Goal: Transaction & Acquisition: Purchase product/service

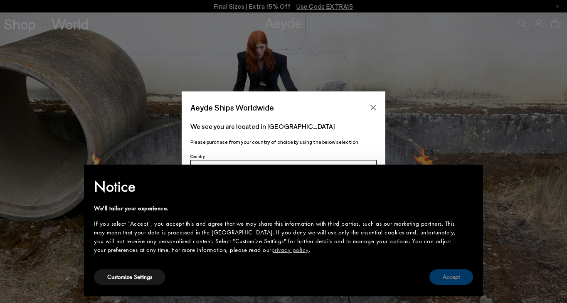
click at [449, 278] on button "Accept" at bounding box center [452, 276] width 44 height 15
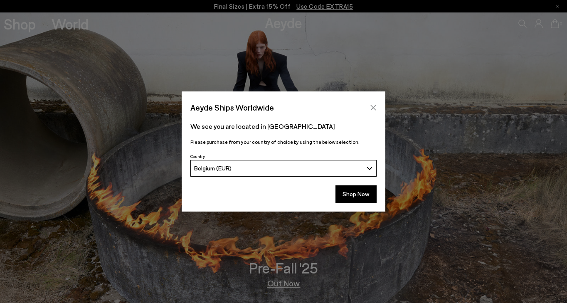
click at [370, 108] on icon "Close" at bounding box center [373, 107] width 7 height 7
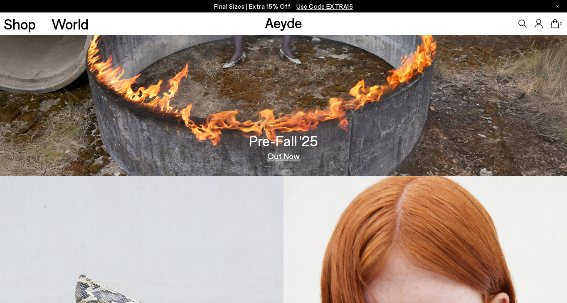
scroll to position [116, 0]
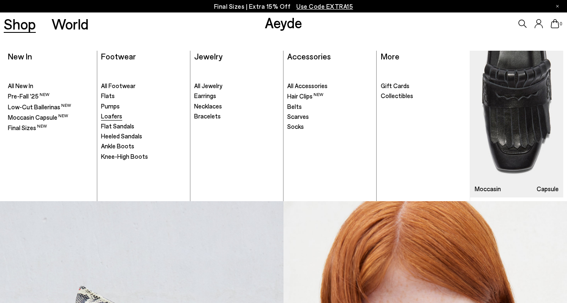
click at [115, 115] on span "Loafers" at bounding box center [111, 115] width 21 height 7
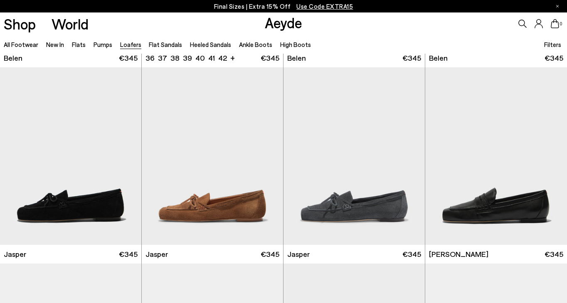
scroll to position [232, 0]
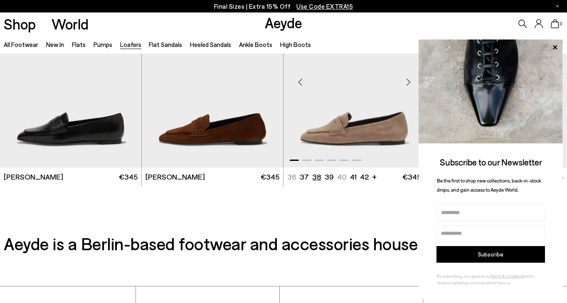
scroll to position [1446, 0]
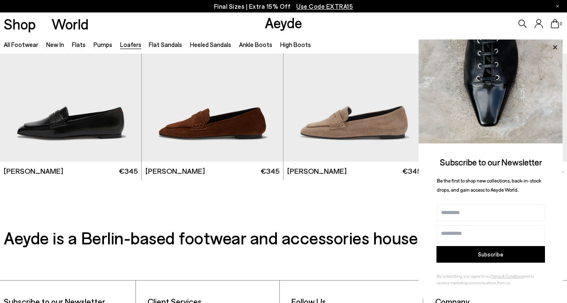
click at [556, 48] on icon at bounding box center [555, 47] width 4 height 4
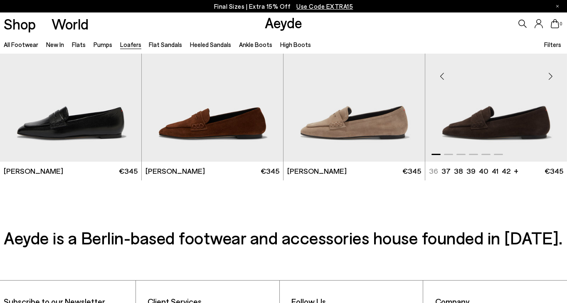
click at [499, 117] on img "1 / 6" at bounding box center [496, 73] width 142 height 178
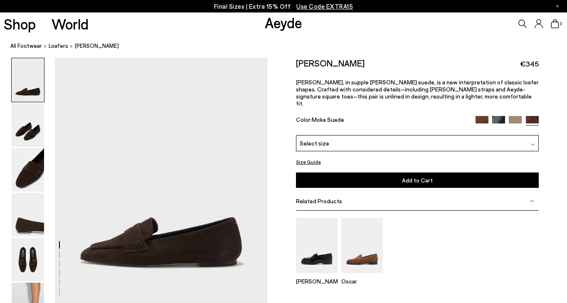
scroll to position [32, 0]
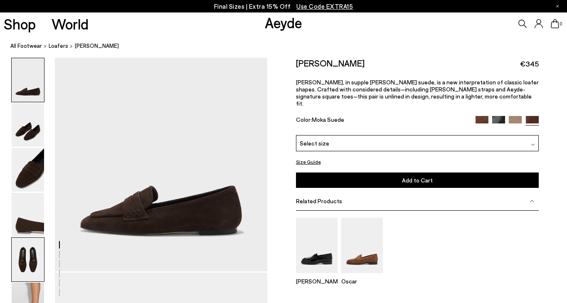
click at [36, 255] on img at bounding box center [28, 260] width 32 height 44
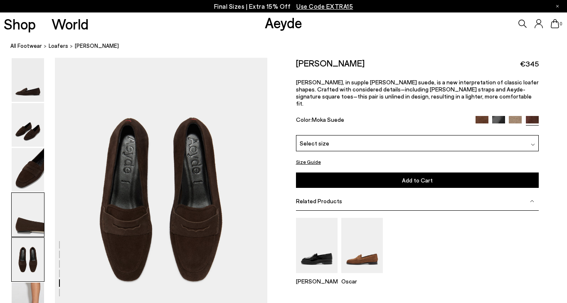
click at [30, 204] on img at bounding box center [28, 215] width 32 height 44
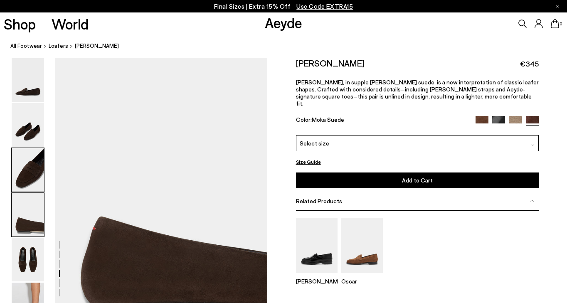
click at [27, 177] on img at bounding box center [28, 170] width 32 height 44
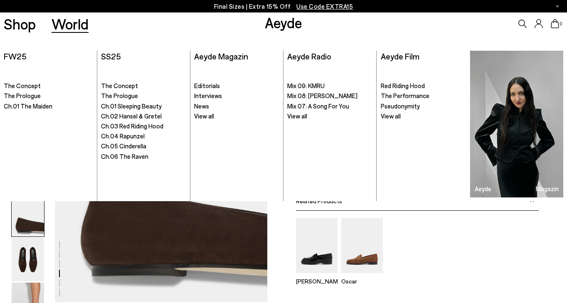
scroll to position [808, 0]
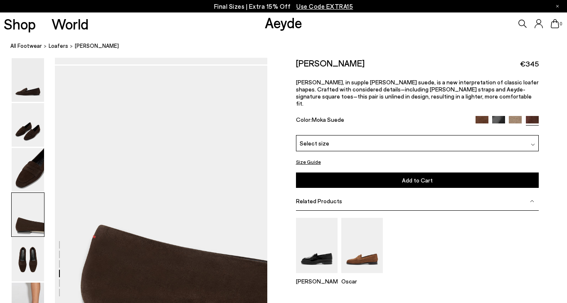
click at [379, 135] on div "Select size" at bounding box center [417, 143] width 243 height 16
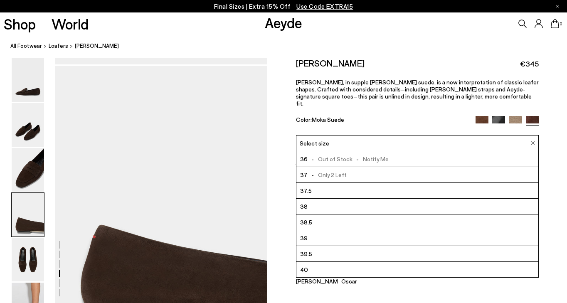
click at [331, 232] on li "39" at bounding box center [418, 238] width 242 height 16
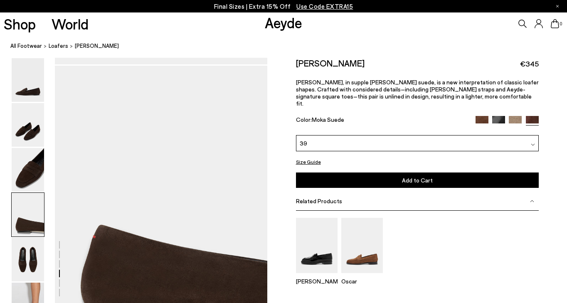
click at [433, 173] on button "Add to Cart Select a Size First" at bounding box center [417, 180] width 243 height 15
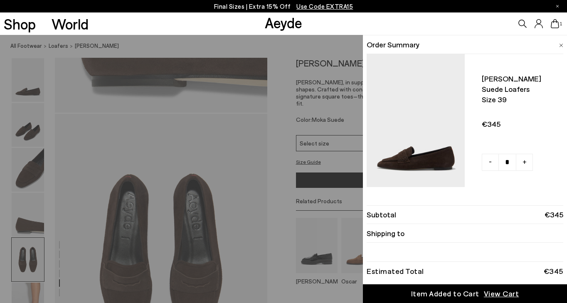
scroll to position [1083, 0]
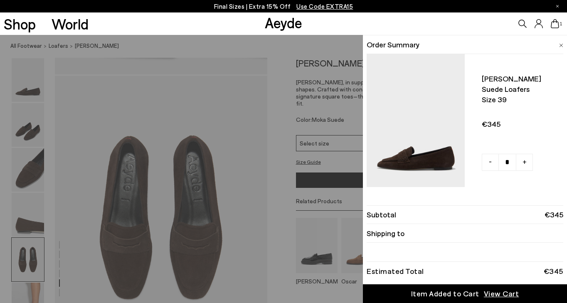
click at [495, 295] on span "View Cart" at bounding box center [501, 294] width 35 height 10
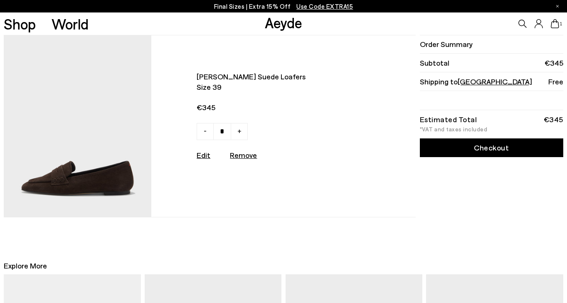
click at [465, 83] on span "Germany" at bounding box center [495, 81] width 74 height 9
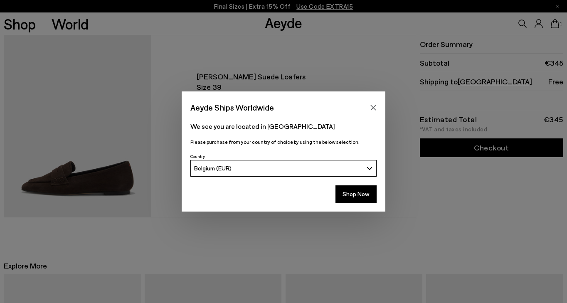
click at [274, 166] on div "Belgium (EUR)" at bounding box center [278, 168] width 169 height 7
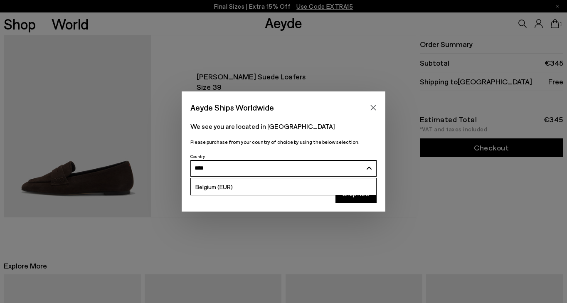
type input "****"
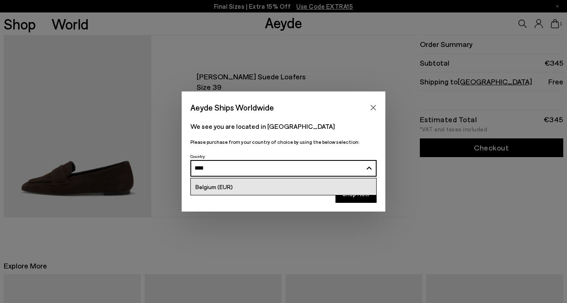
drag, startPoint x: 260, startPoint y: 174, endPoint x: 224, endPoint y: 190, distance: 39.1
click at [224, 190] on span "Belgium (EUR)" at bounding box center [213, 186] width 37 height 7
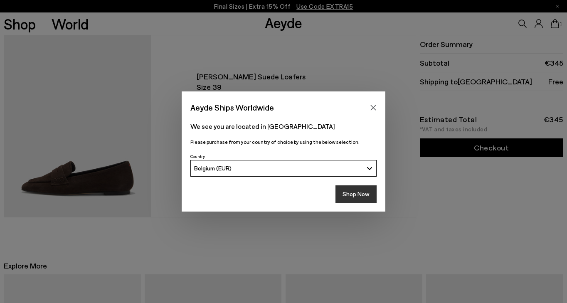
click at [349, 196] on button "Shop Now" at bounding box center [356, 193] width 41 height 17
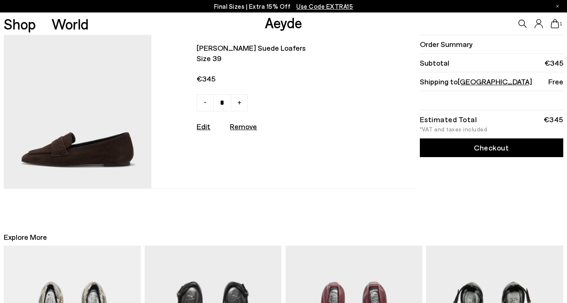
scroll to position [22, 0]
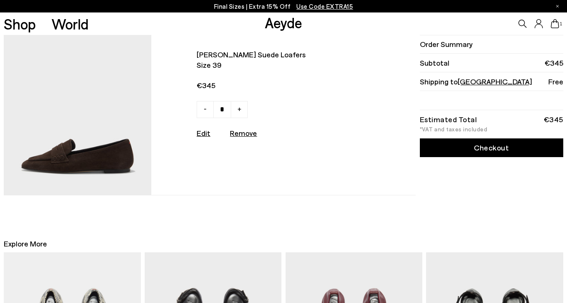
click at [474, 148] on link "Checkout" at bounding box center [491, 147] width 143 height 19
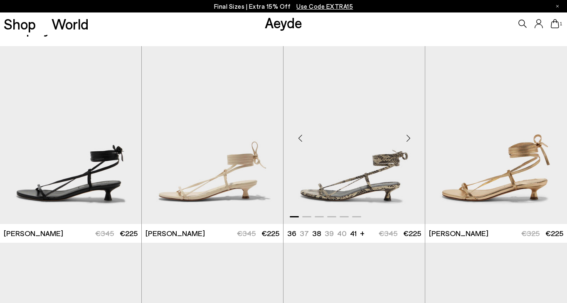
scroll to position [238, 0]
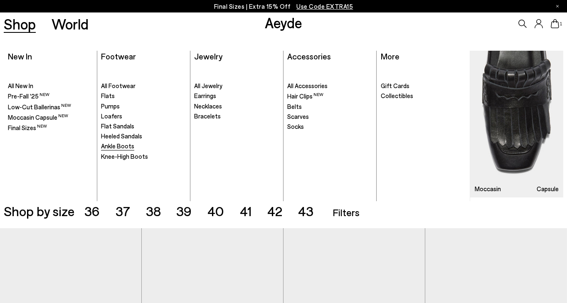
click at [117, 146] on span "Ankle Boots" at bounding box center [117, 145] width 33 height 7
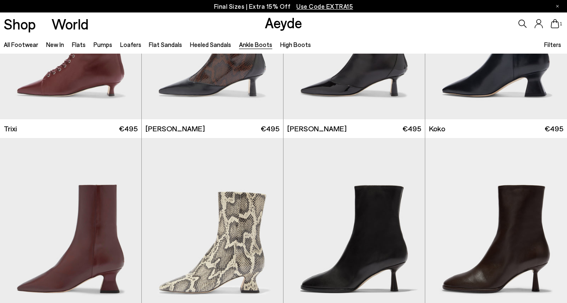
scroll to position [325, 0]
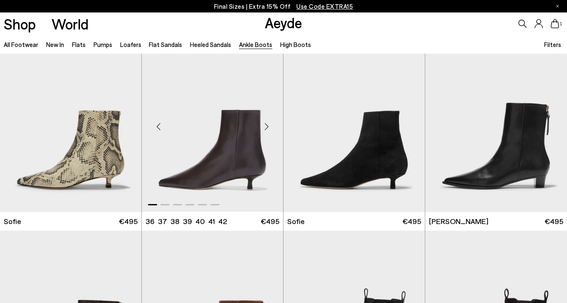
scroll to position [814, 0]
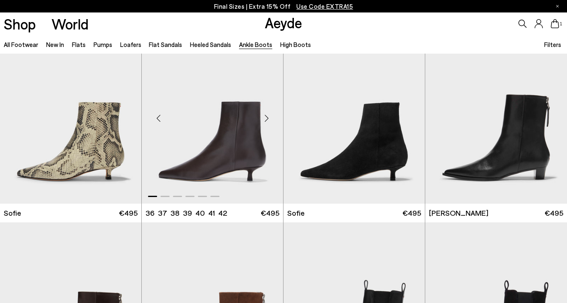
click at [268, 120] on div "Next slide" at bounding box center [266, 118] width 25 height 25
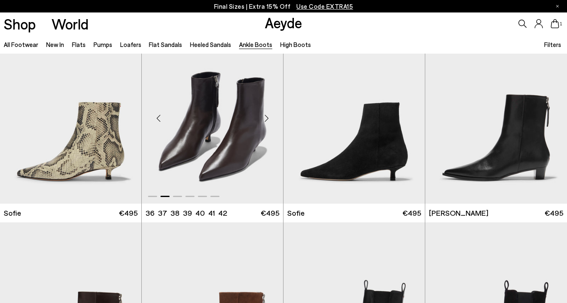
click at [268, 120] on div "Next slide" at bounding box center [266, 118] width 25 height 25
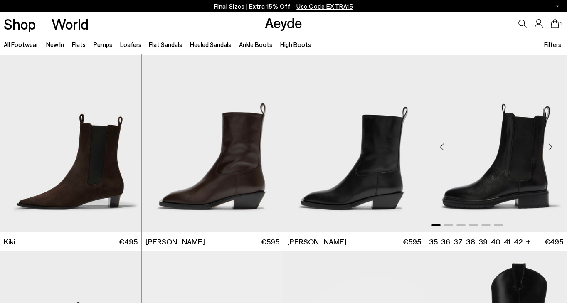
scroll to position [1180, 0]
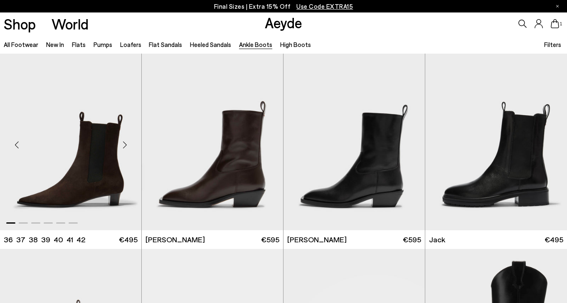
click at [126, 147] on div "Next slide" at bounding box center [124, 145] width 25 height 25
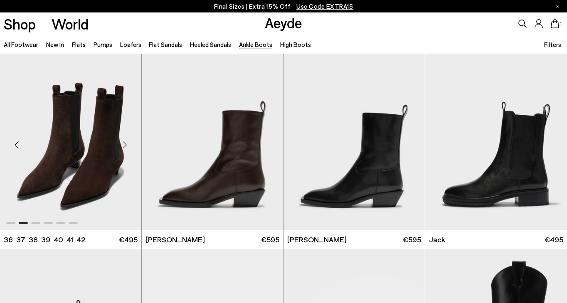
click at [126, 147] on div "Next slide" at bounding box center [124, 145] width 25 height 25
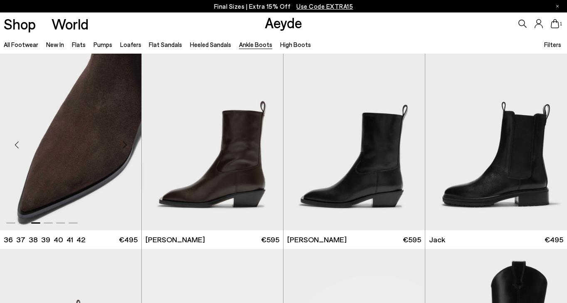
click at [126, 147] on div "Next slide" at bounding box center [124, 145] width 25 height 25
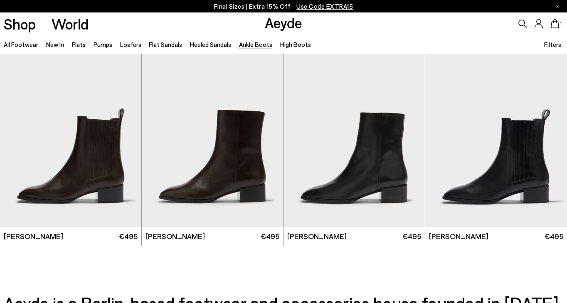
scroll to position [1578, 0]
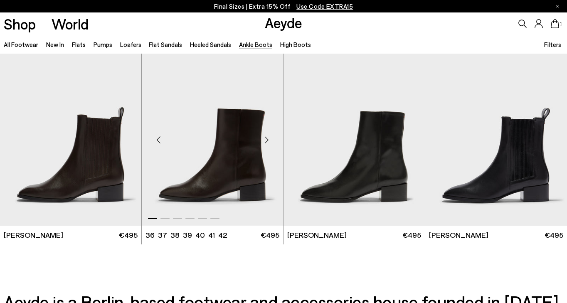
click at [266, 142] on div "Next slide" at bounding box center [266, 140] width 25 height 25
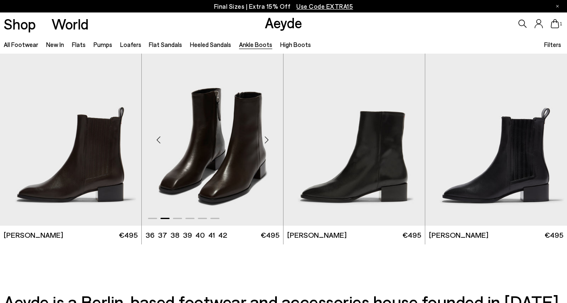
click at [266, 142] on div "Next slide" at bounding box center [266, 140] width 25 height 25
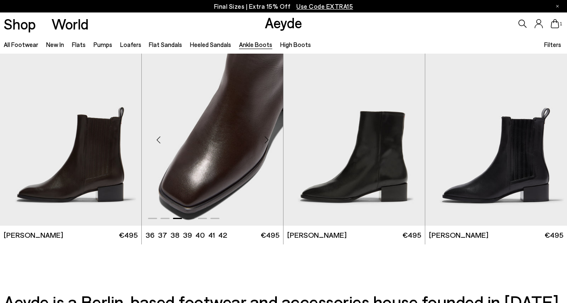
click at [266, 142] on div "Next slide" at bounding box center [266, 140] width 25 height 25
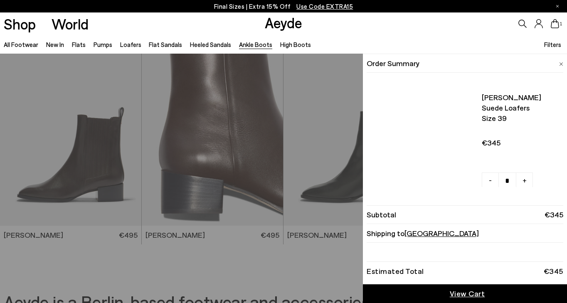
click at [556, 26] on icon at bounding box center [555, 23] width 8 height 9
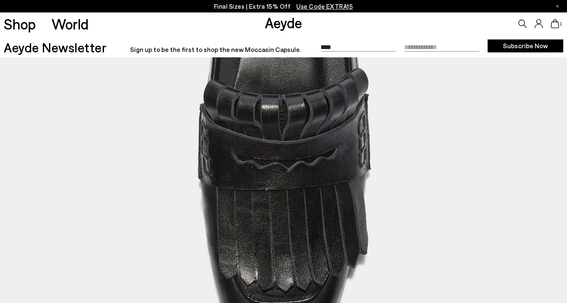
type input "****"
type input "**********"
click at [510, 46] on button "Subscribe Now" at bounding box center [526, 46] width 76 height 14
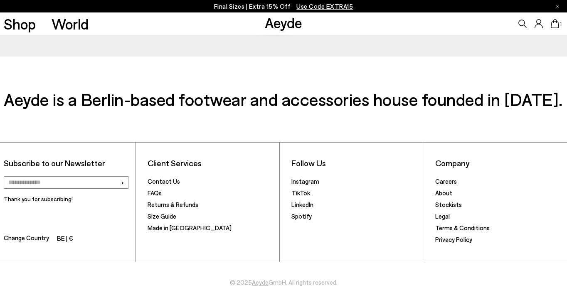
scroll to position [321, 0]
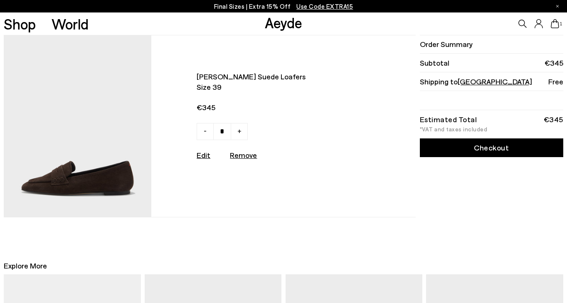
click at [479, 153] on link "Checkout" at bounding box center [491, 147] width 143 height 19
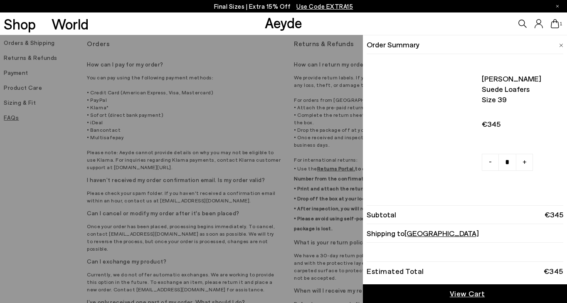
click at [556, 25] on icon at bounding box center [555, 23] width 8 height 9
